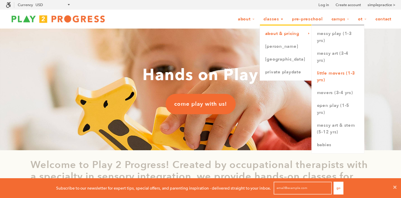
click at [342, 70] on link "Little Movers (1-3 yrs)" at bounding box center [338, 77] width 52 height 20
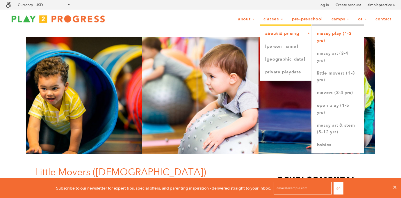
click at [338, 35] on link "Messy Play (1-3 yrs)" at bounding box center [338, 37] width 52 height 20
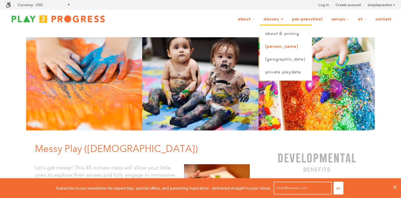
click at [273, 47] on link "[PERSON_NAME]" at bounding box center [286, 46] width 52 height 13
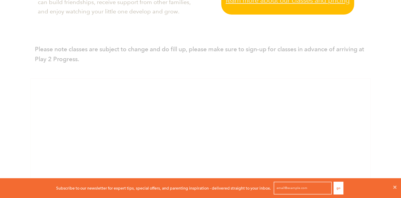
scroll to position [326, 0]
